Goal: Transaction & Acquisition: Purchase product/service

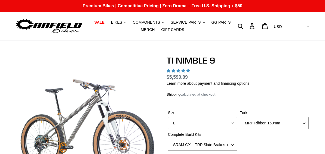
select select "highest-rating"
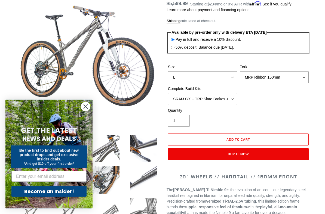
scroll to position [74, 0]
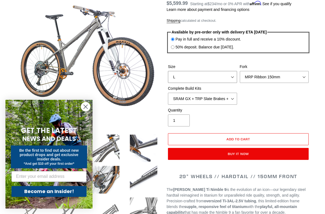
click at [229, 79] on select "S M L XL / XXL (Specify at checkout)" at bounding box center [202, 77] width 69 height 12
select select "S"
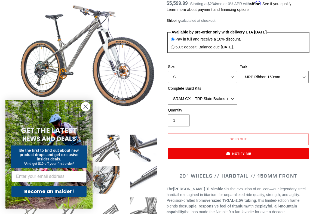
click at [306, 78] on select "MRP Ribbon 150mm RockShox Lyrik 150mm Fox Factory 36 150mm Cane Creek Helm 150m…" at bounding box center [273, 77] width 69 height 12
select select "Fox Factory 36 150mm"
click at [234, 98] on select "SRAM GX + TRP Slate Brakes + Rotors + e13 LG-1 Wheels SHIMANO XT + SHIMANO brak…" at bounding box center [202, 99] width 69 height 12
select select "SHIMANO XTR + HOPE Brakes + DT Swiss Carbon Wheels"
click at [233, 77] on select "S M L XL / XXL (Specify at checkout)" at bounding box center [202, 77] width 69 height 12
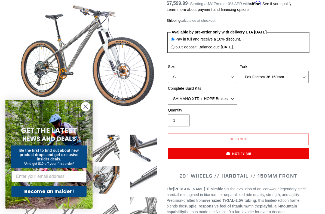
select select "M"
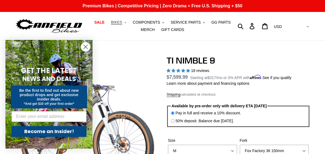
click at [124, 19] on button "BIKES .cls-1{fill:#231f20}" at bounding box center [118, 22] width 21 height 7
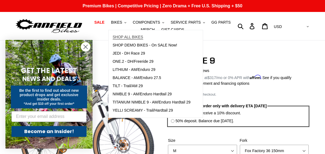
click at [128, 37] on span "SHOP ALL BIKES" at bounding box center [128, 37] width 30 height 5
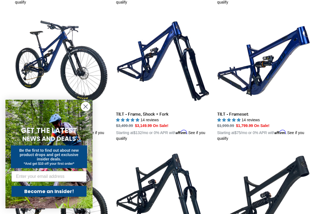
scroll to position [286, 0]
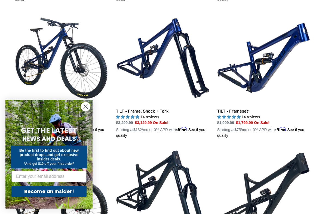
click at [85, 108] on circle "Close dialog" at bounding box center [85, 106] width 9 height 9
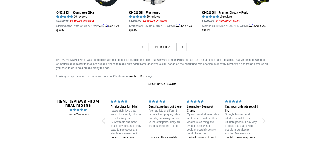
scroll to position [1196, 0]
